Goal: Information Seeking & Learning: Learn about a topic

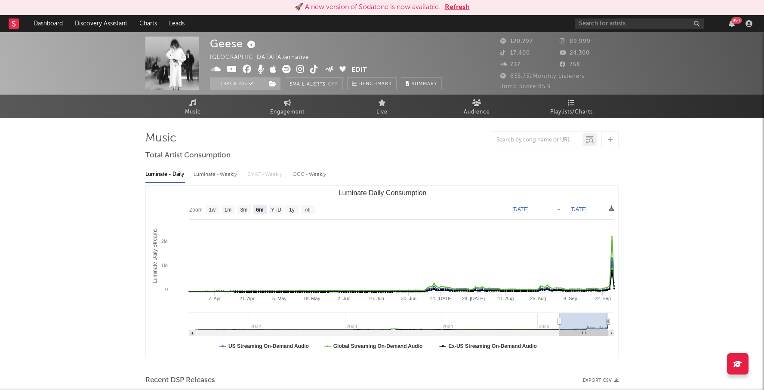
select select "6m"
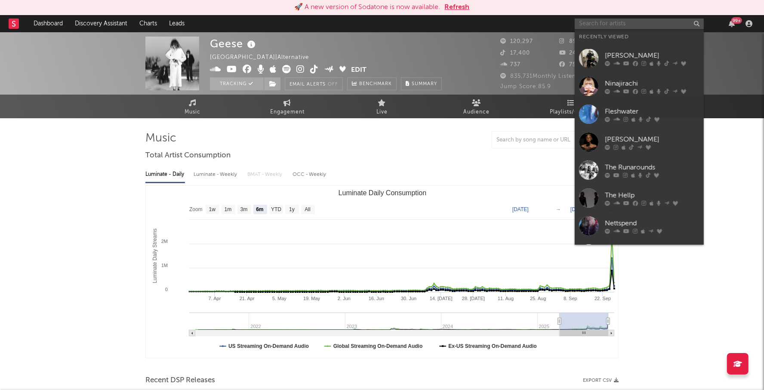
click at [594, 22] on input "text" at bounding box center [639, 24] width 129 height 11
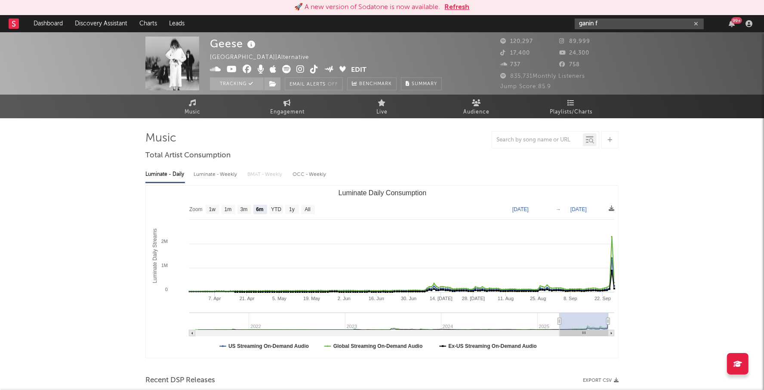
click at [586, 22] on input "ganin f" at bounding box center [639, 24] width 129 height 11
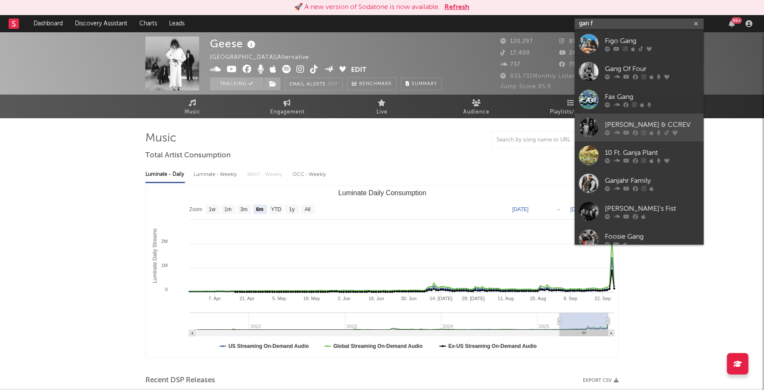
type input "gan f"
click at [627, 120] on div "Gannon Fremin & CCREV" at bounding box center [652, 125] width 95 height 10
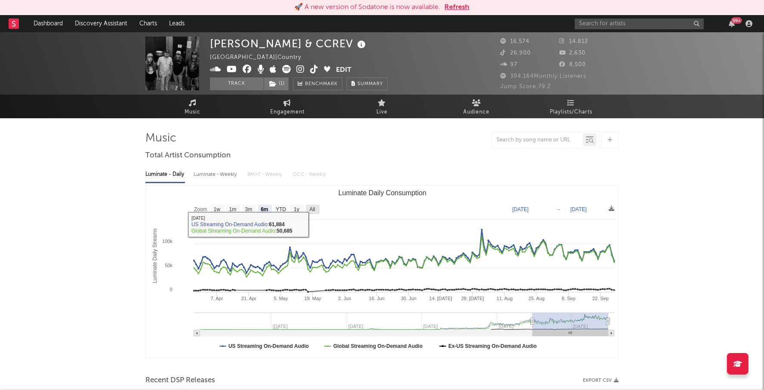
click at [314, 207] on text "All" at bounding box center [312, 210] width 6 height 6
select select "All"
type input "2023-01-08"
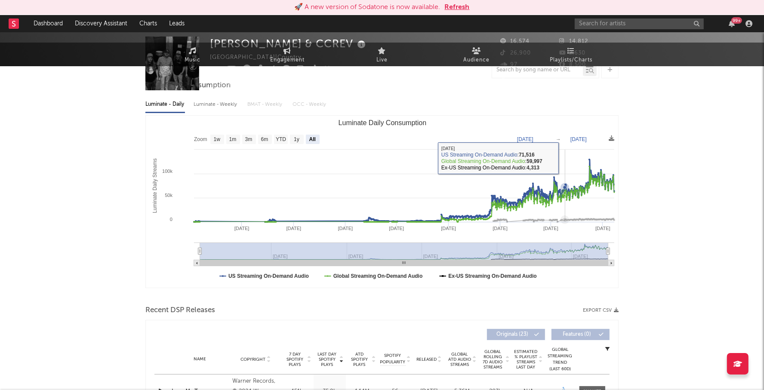
scroll to position [170, 0]
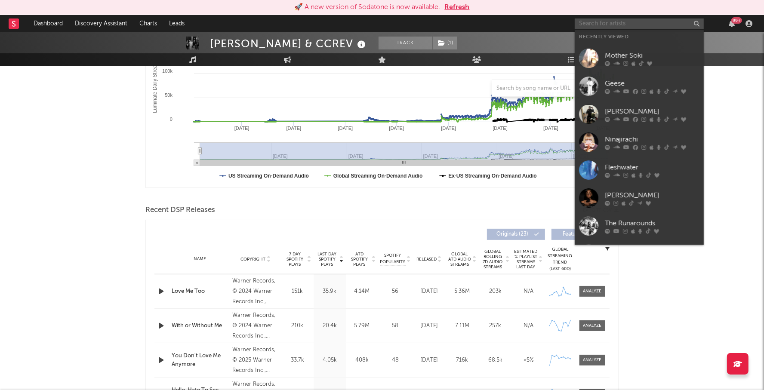
click at [593, 25] on input "text" at bounding box center [639, 24] width 129 height 11
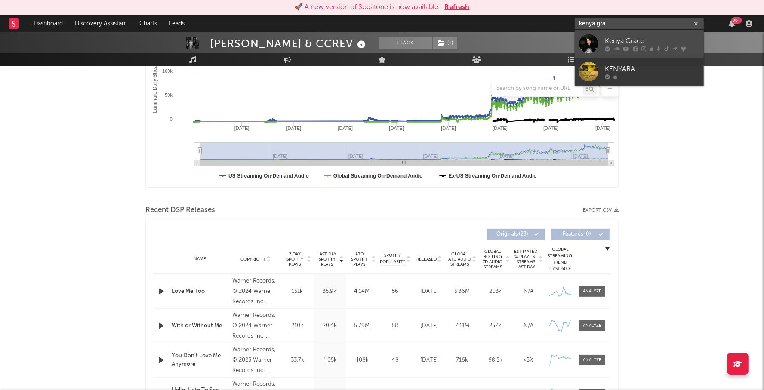
type input "kenya gra"
click at [646, 38] on div "Kenya Grace" at bounding box center [652, 41] width 95 height 10
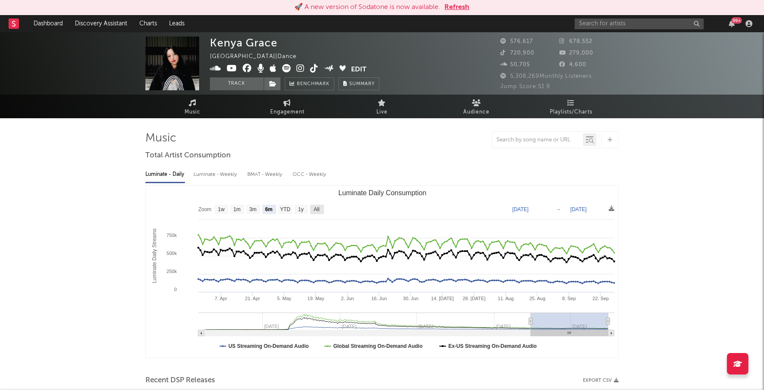
click at [323, 207] on rect "Luminate Daily Consumption" at bounding box center [317, 209] width 14 height 9
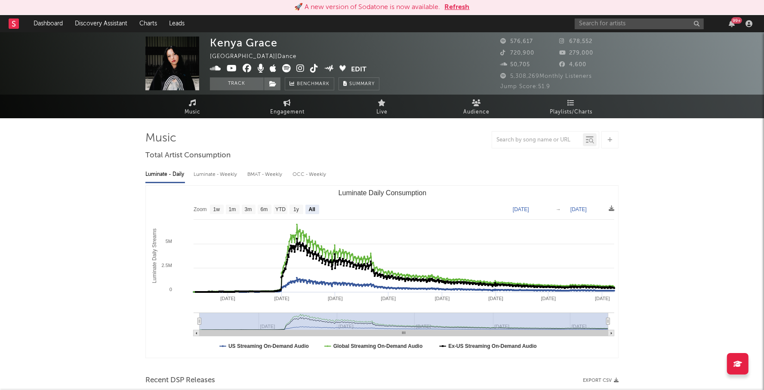
select select "All"
type input "2023-02-12"
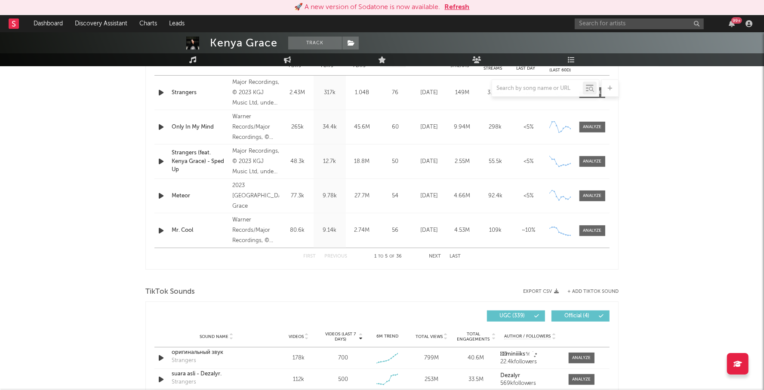
scroll to position [201, 0]
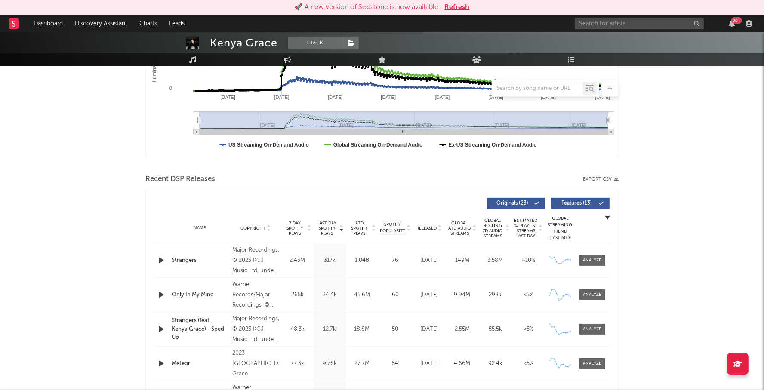
click at [360, 236] on div "Name Copyright Label Album Names Composer Names 7 Day Spotify Plays Last Day Sp…" at bounding box center [381, 228] width 455 height 30
click at [361, 226] on span "ATD Spotify Plays" at bounding box center [359, 228] width 23 height 15
click at [434, 228] on span "Released" at bounding box center [426, 228] width 20 height 5
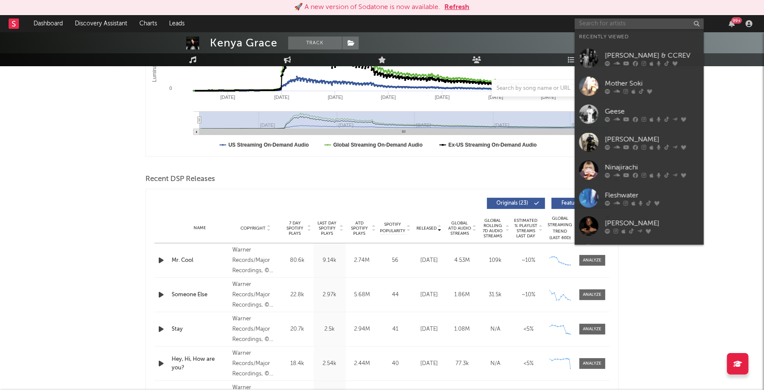
click at [605, 25] on input "text" at bounding box center [639, 24] width 129 height 11
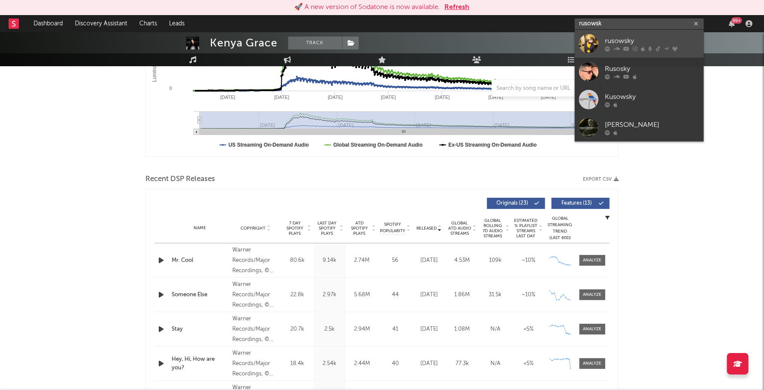
type input "rusowsk"
click at [635, 36] on div "rusowsky" at bounding box center [652, 41] width 95 height 10
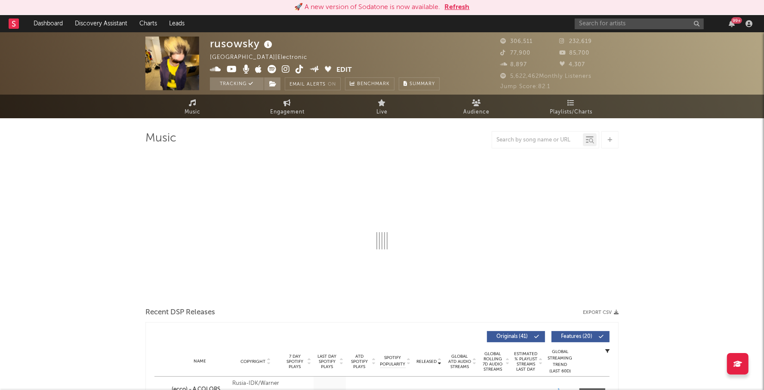
select select "6m"
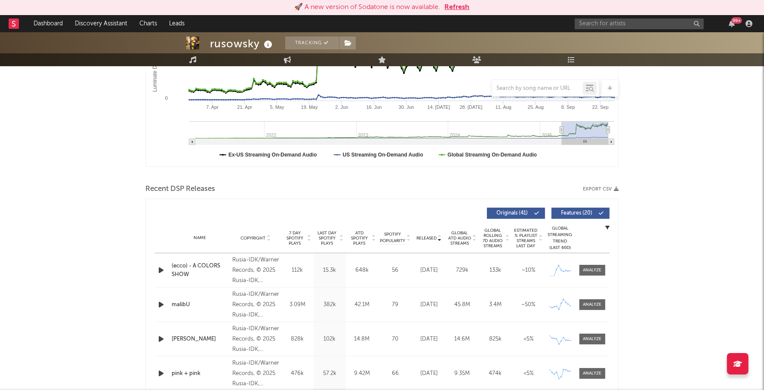
scroll to position [339, 0]
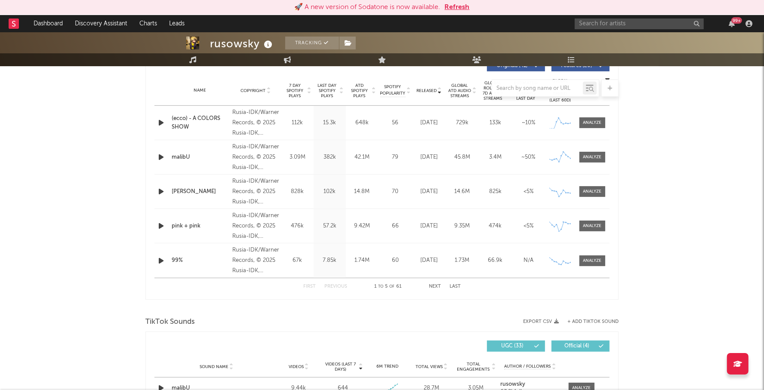
click at [325, 89] on div at bounding box center [381, 88] width 473 height 17
click at [331, 97] on span "Last Day Spotify Plays" at bounding box center [327, 90] width 23 height 15
click at [593, 158] on div at bounding box center [592, 157] width 19 height 6
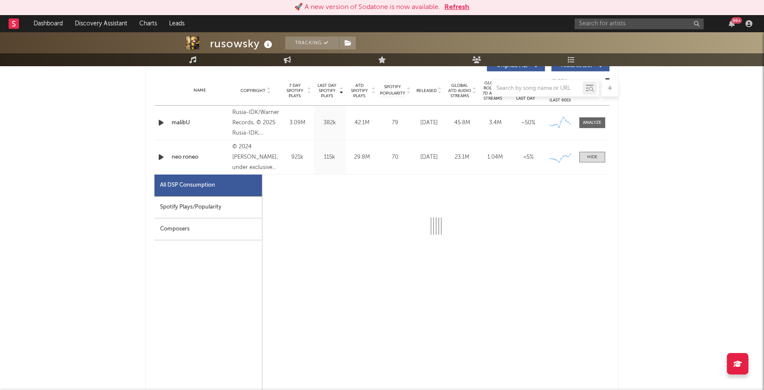
select select "6m"
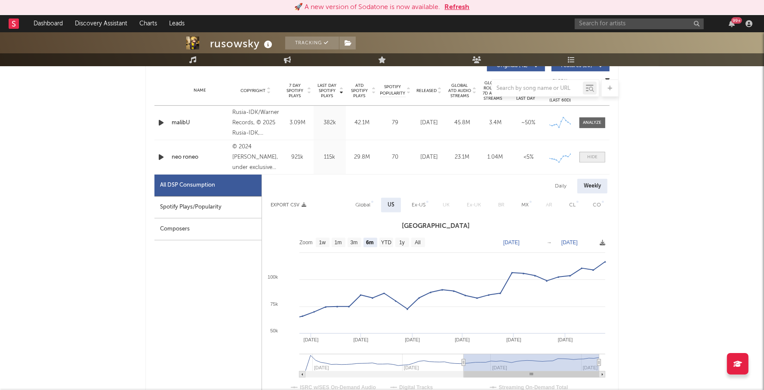
click at [595, 159] on div at bounding box center [592, 157] width 10 height 6
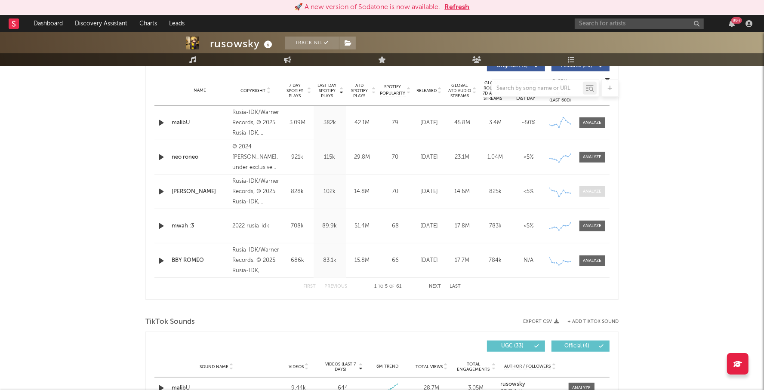
click at [603, 187] on span at bounding box center [593, 191] width 26 height 11
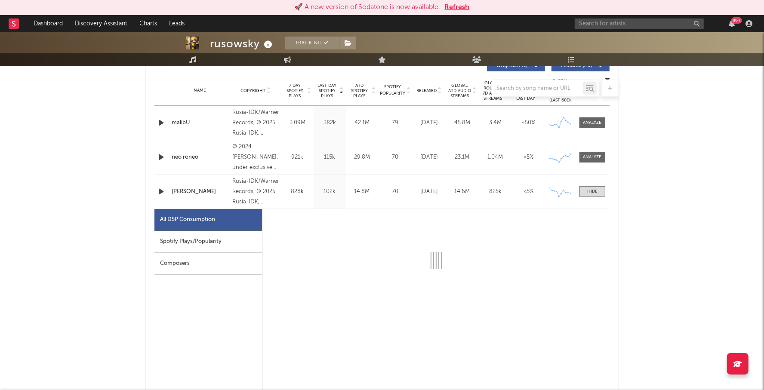
select select "1w"
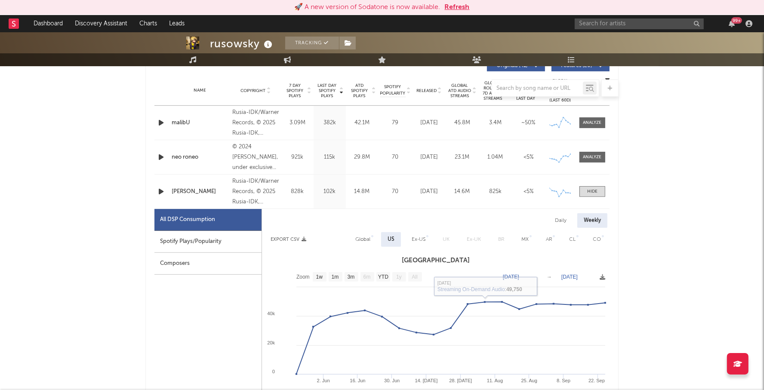
click at [364, 242] on div "Global" at bounding box center [362, 239] width 15 height 10
select select "1w"
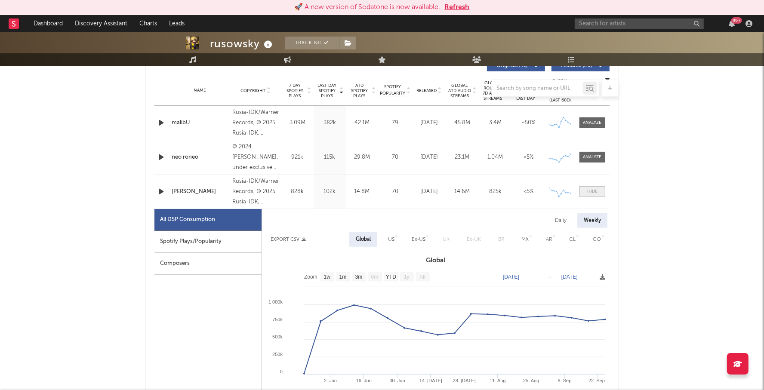
click at [591, 191] on div at bounding box center [592, 191] width 10 height 6
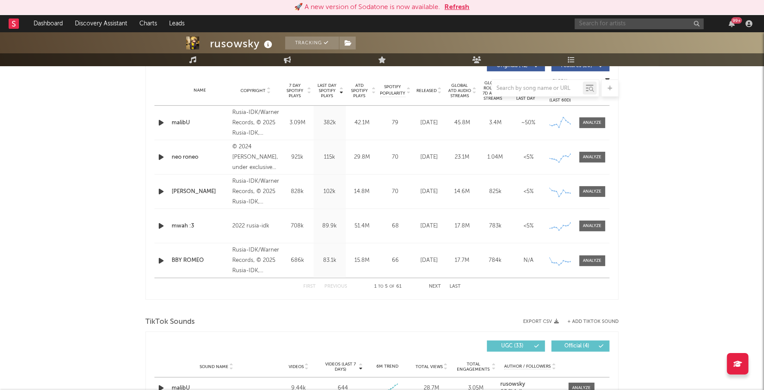
click at [594, 25] on input "text" at bounding box center [639, 24] width 129 height 11
click at [430, 297] on div "Last Day Spotify Plays Copyright 7 Day Spotify Plays Last Day Spotify Plays ATD…" at bounding box center [381, 175] width 473 height 249
click at [435, 281] on div "First Previous 1 to 5 of 61 Next Last" at bounding box center [381, 286] width 157 height 17
click at [435, 284] on button "Next" at bounding box center [435, 286] width 12 height 5
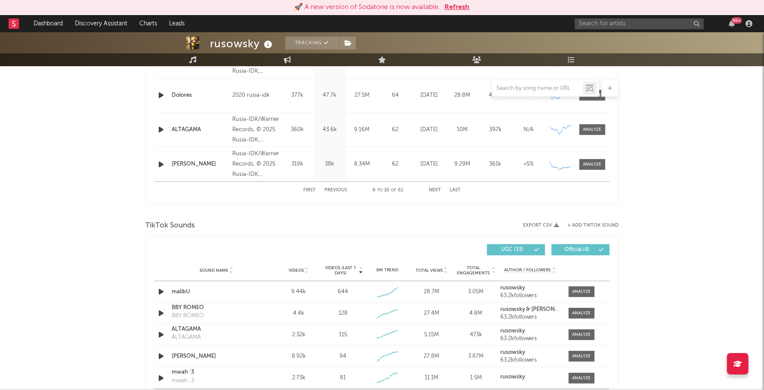
scroll to position [511, 0]
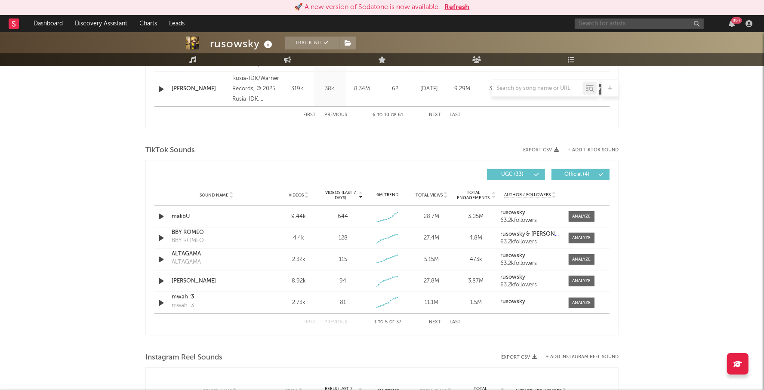
click at [598, 24] on input "text" at bounding box center [639, 24] width 129 height 11
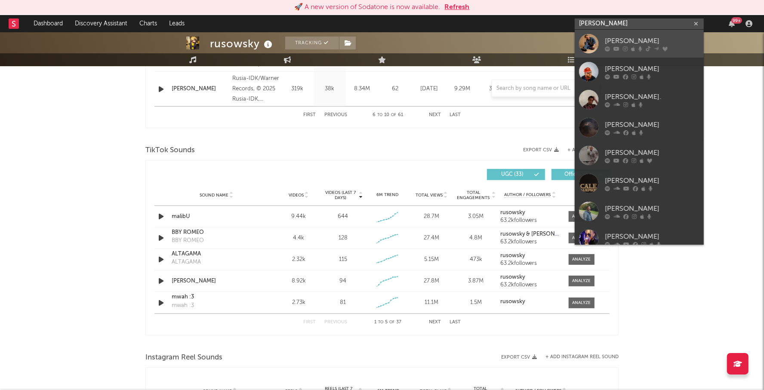
type input "sampson"
click at [636, 36] on div "Alex Sampson" at bounding box center [652, 41] width 95 height 10
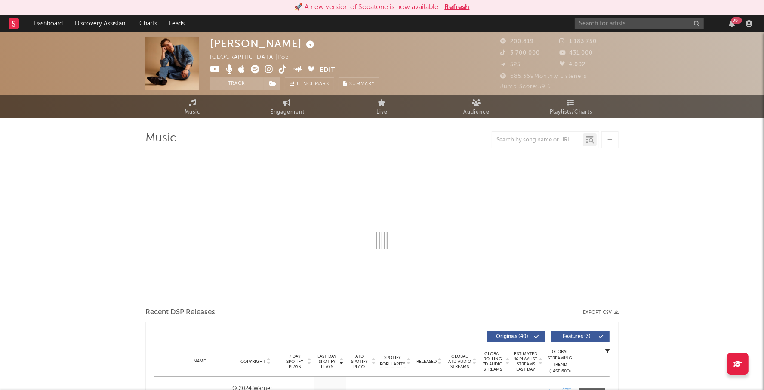
select select "6m"
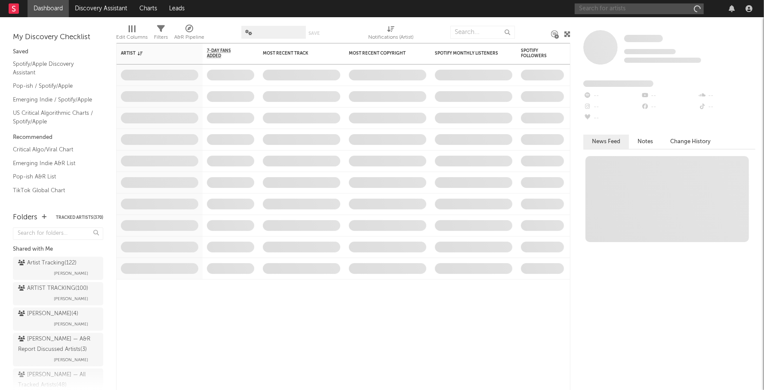
click at [617, 7] on input "text" at bounding box center [639, 8] width 129 height 11
type input "s"
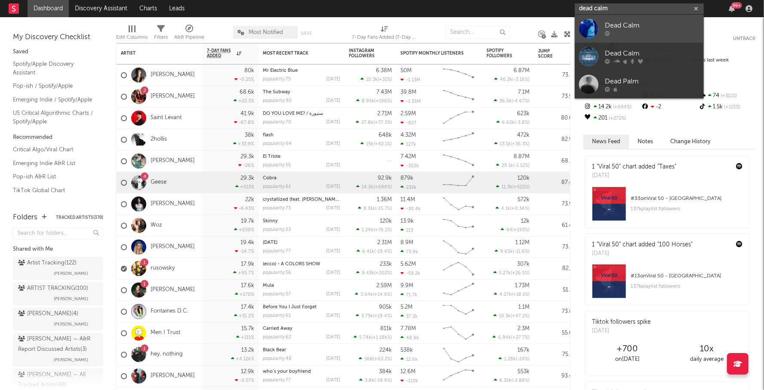
type input "dead calm"
click at [649, 21] on div "Dead Calm" at bounding box center [652, 26] width 95 height 10
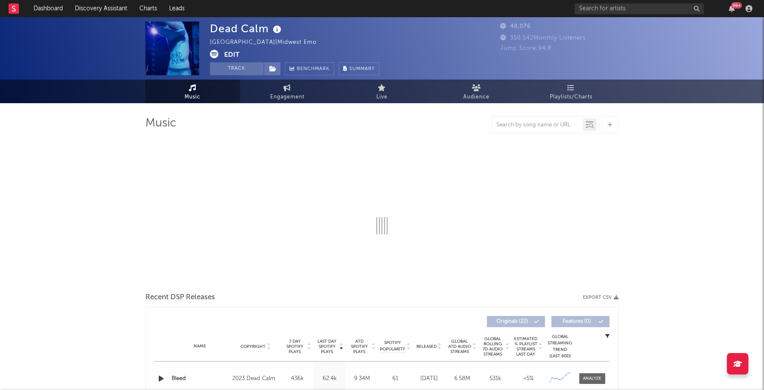
select select "6m"
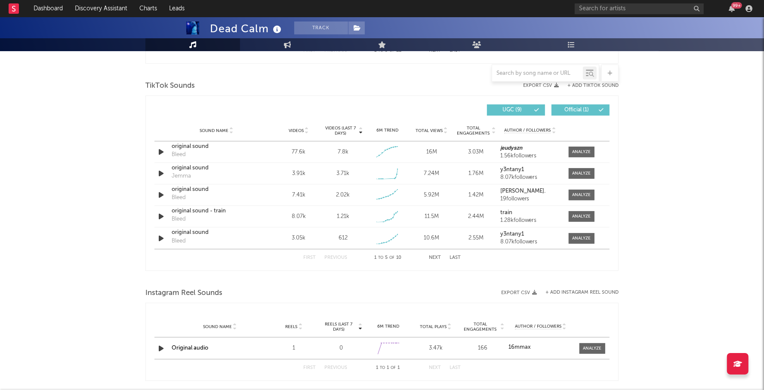
scroll to position [590, 0]
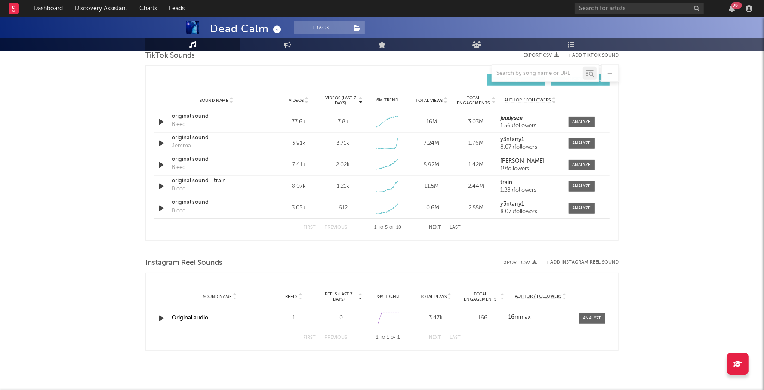
click at [437, 226] on button "Next" at bounding box center [435, 227] width 12 height 5
